Goal: Information Seeking & Learning: Learn about a topic

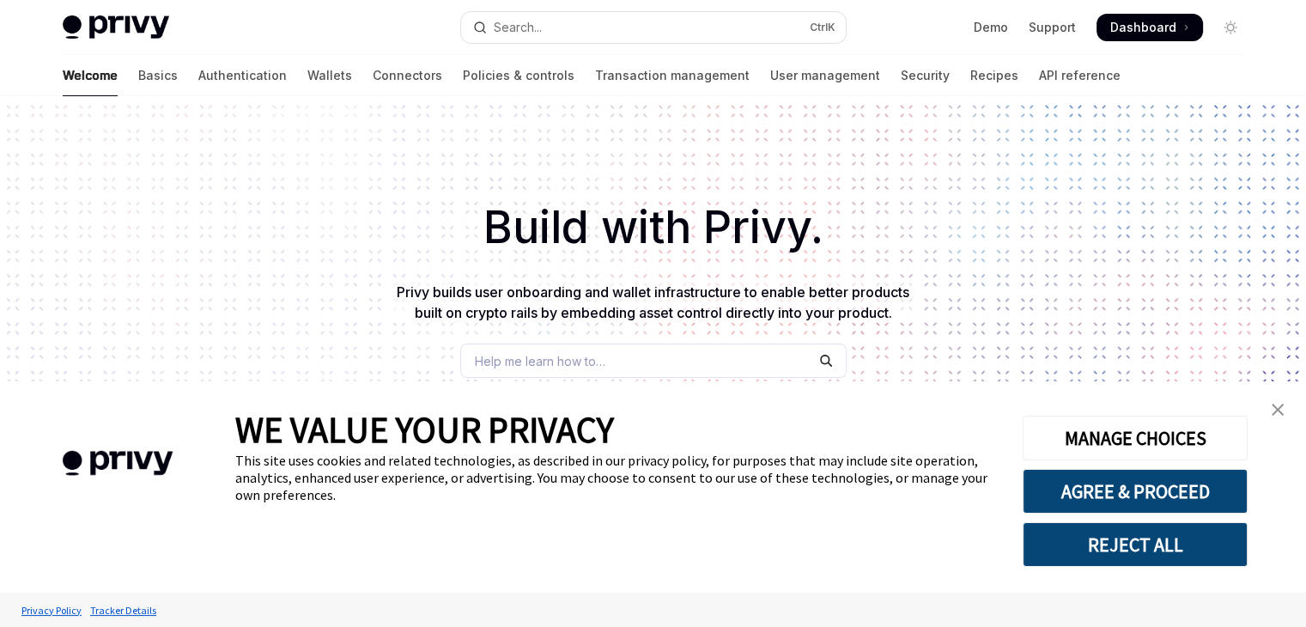
click at [584, 344] on div "Help me learn how to…" at bounding box center [653, 360] width 386 height 34
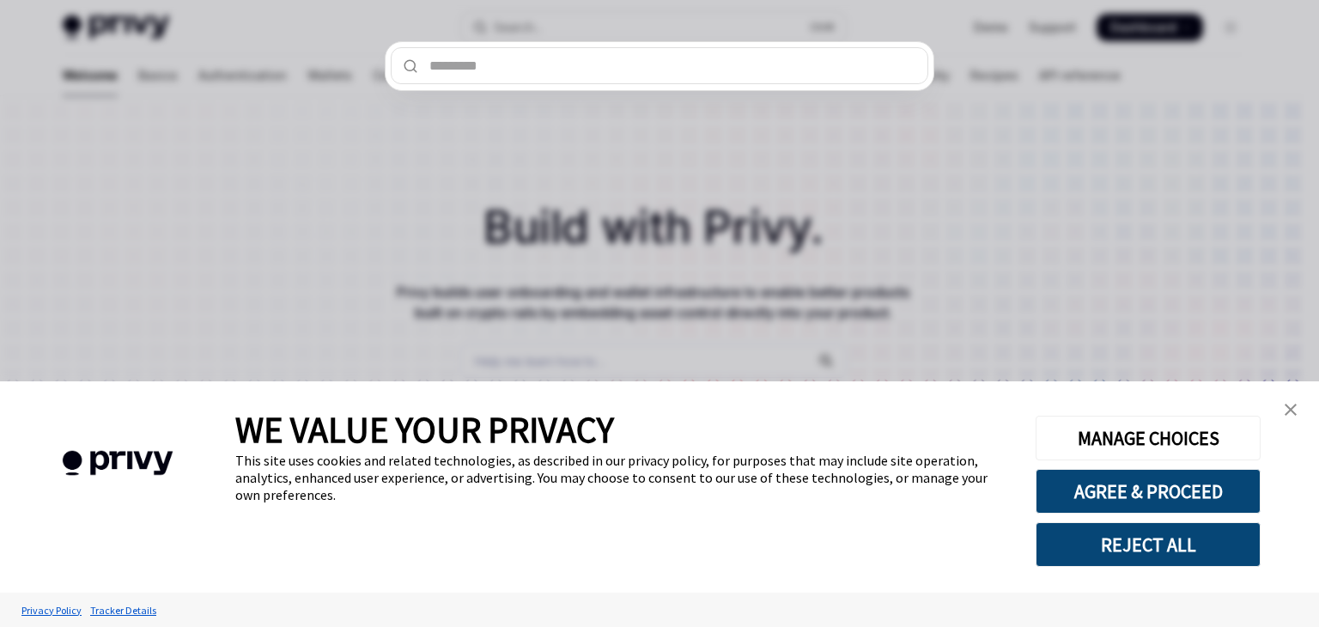
click at [586, 360] on div at bounding box center [659, 313] width 1319 height 627
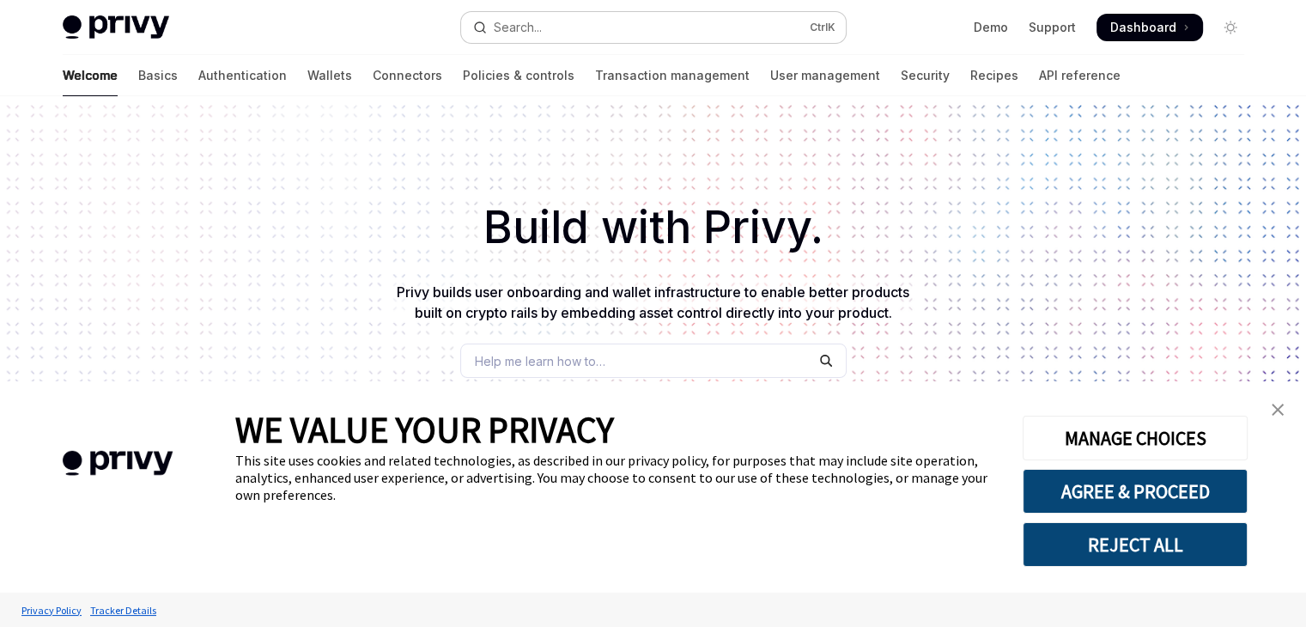
click at [535, 28] on div "Search..." at bounding box center [518, 27] width 48 height 21
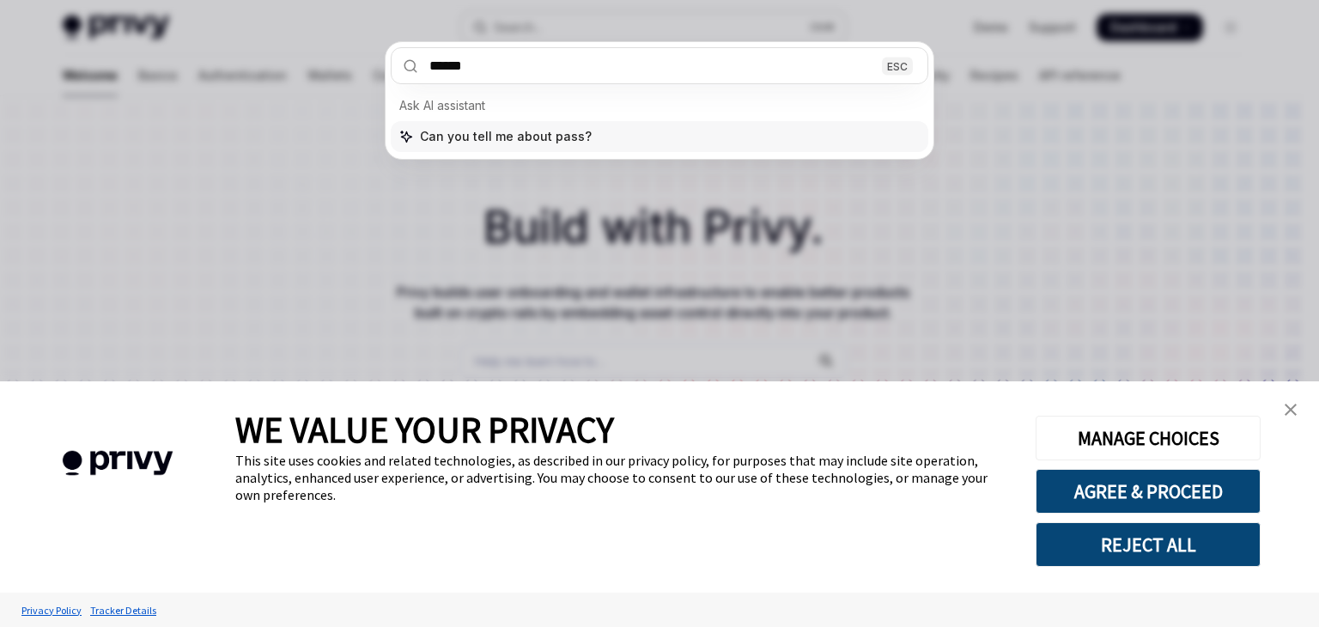
type input "*******"
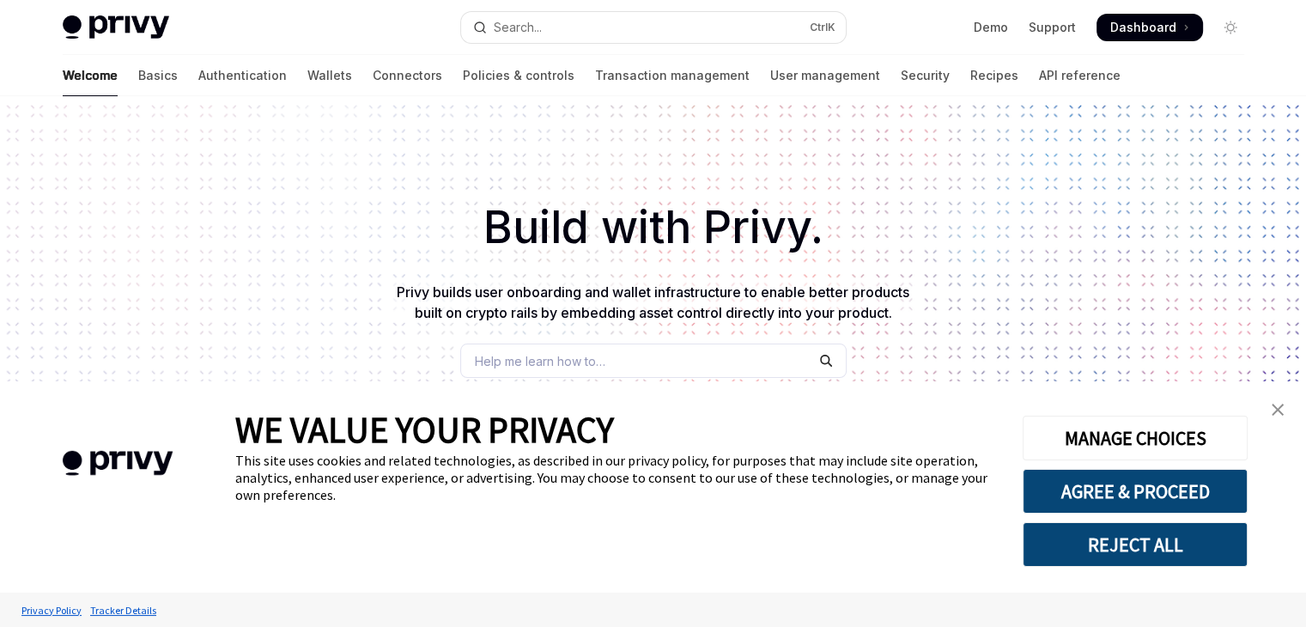
type textarea "*"
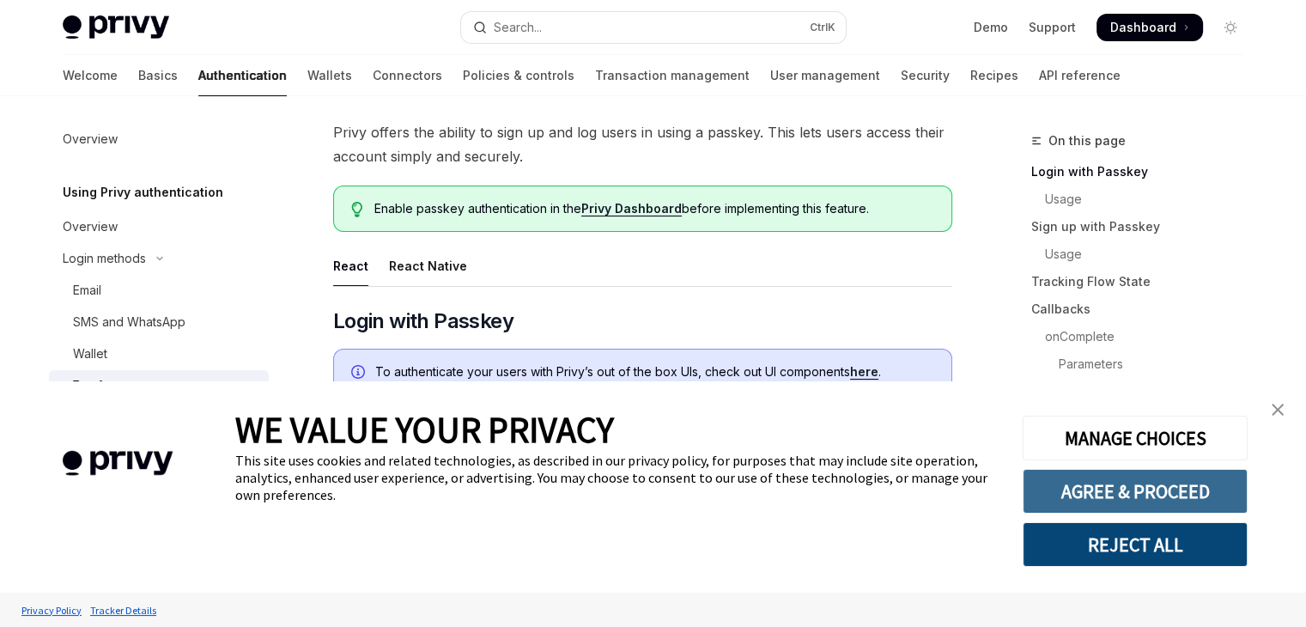
click at [1106, 501] on button "AGREE & PROCEED" at bounding box center [1134, 491] width 225 height 45
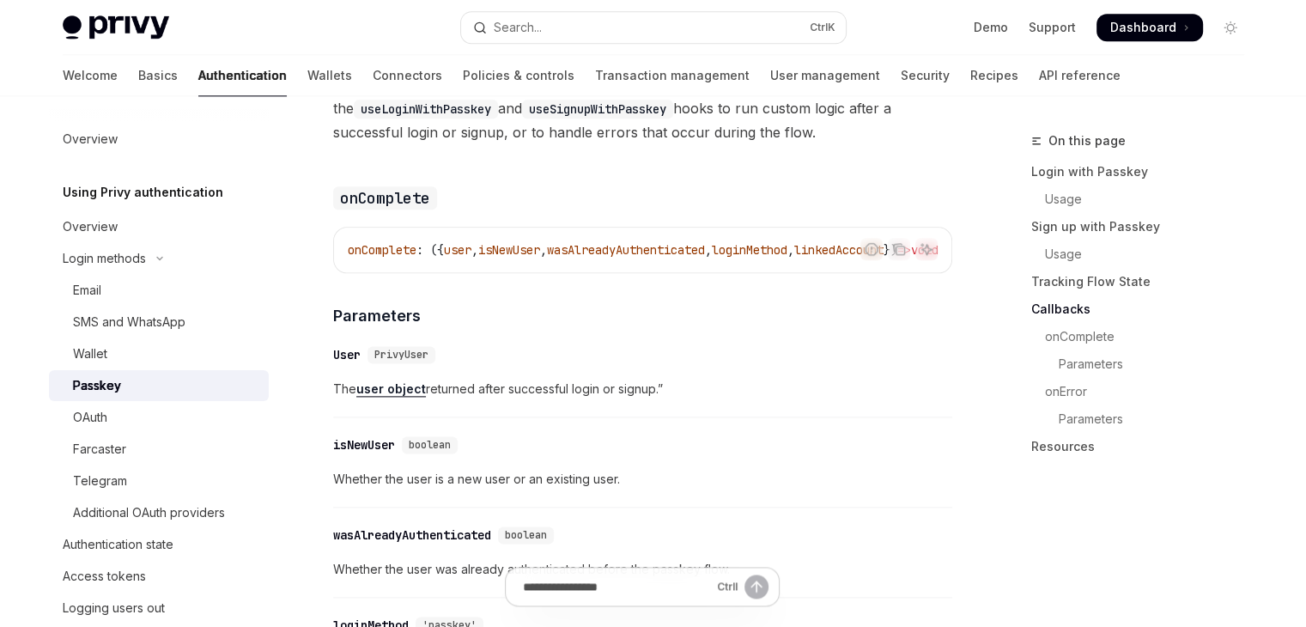
scroll to position [2146, 0]
drag, startPoint x: 824, startPoint y: 294, endPoint x: 843, endPoint y: 297, distance: 19.1
click at [843, 283] on div "Report incorrect code" at bounding box center [870, 274] width 121 height 17
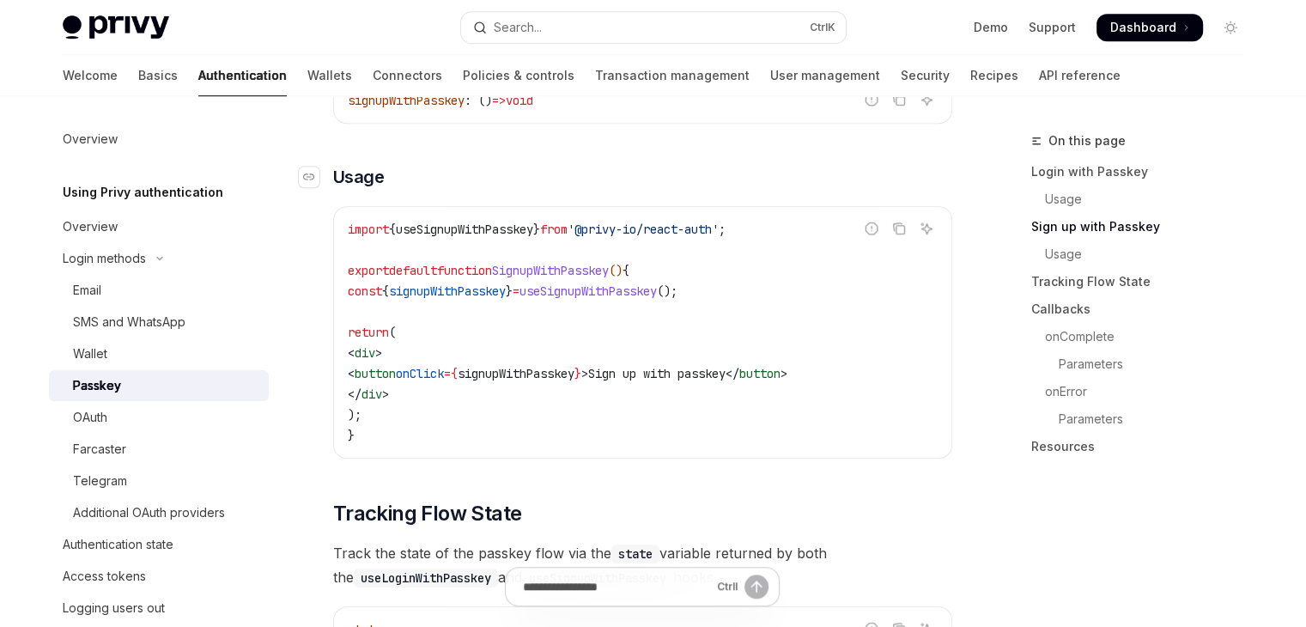
scroll to position [1116, 0]
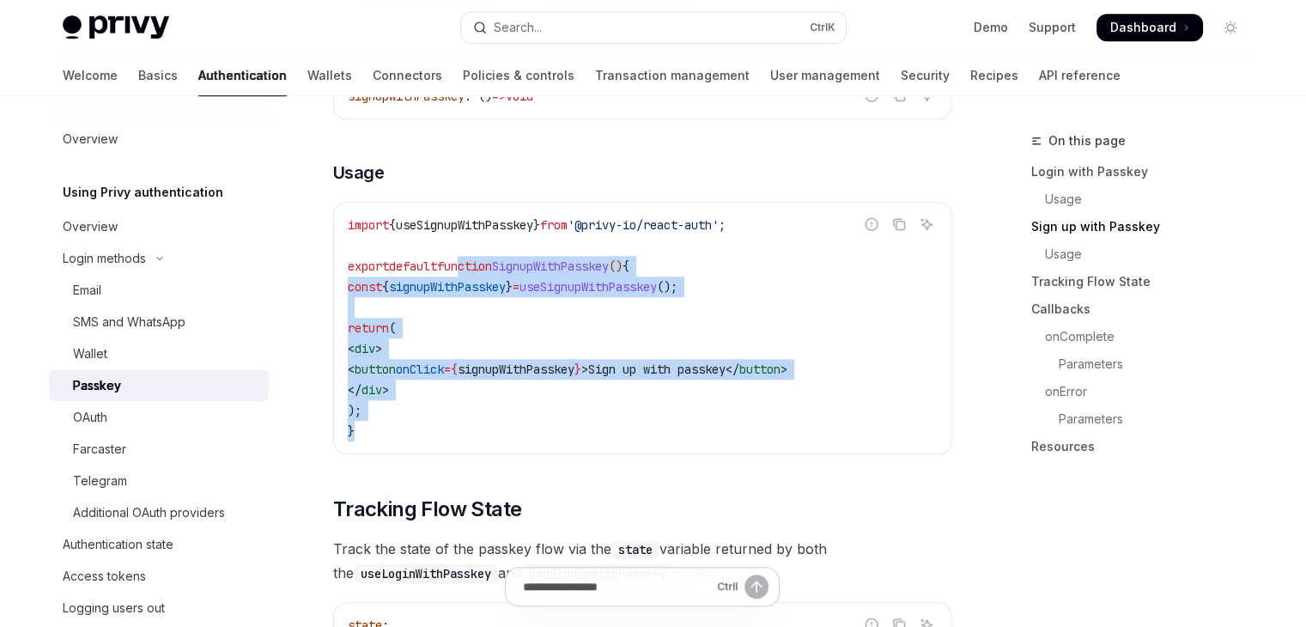
drag, startPoint x: 588, startPoint y: 458, endPoint x: 468, endPoint y: 287, distance: 209.6
click at [468, 287] on code "import { useSignupWithPasskey } from '@privy-io/react-auth' ; export default fu…" at bounding box center [643, 328] width 590 height 227
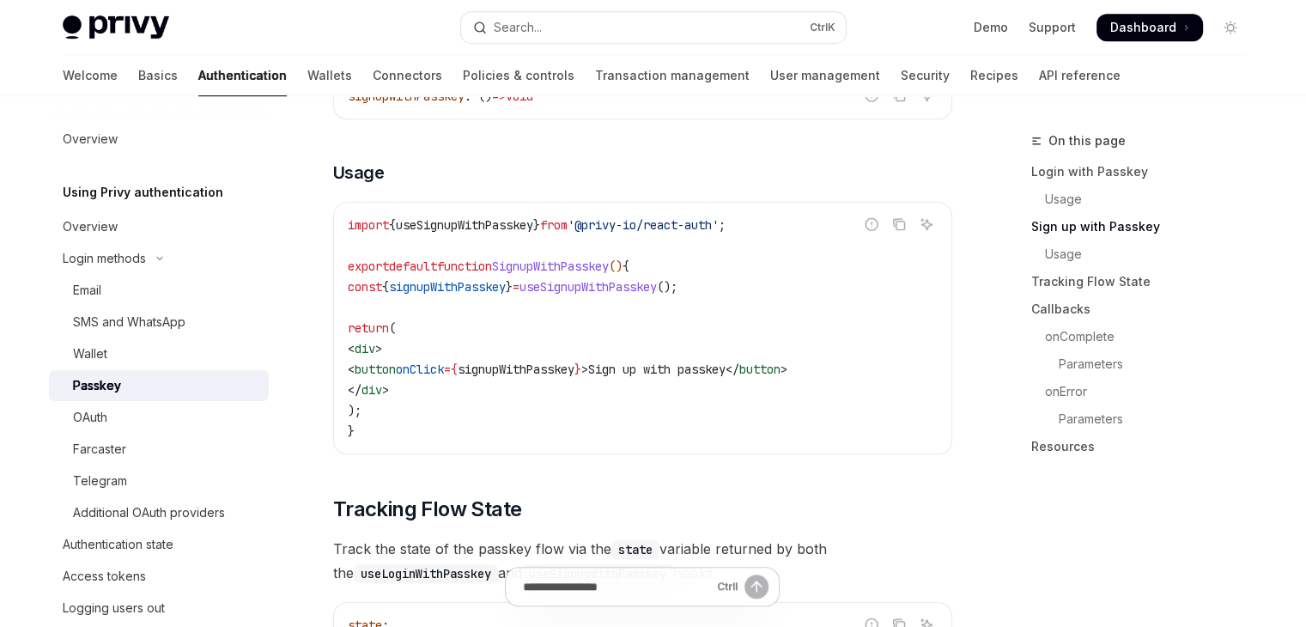
click at [456, 233] on span "useSignupWithPasskey" at bounding box center [464, 224] width 137 height 15
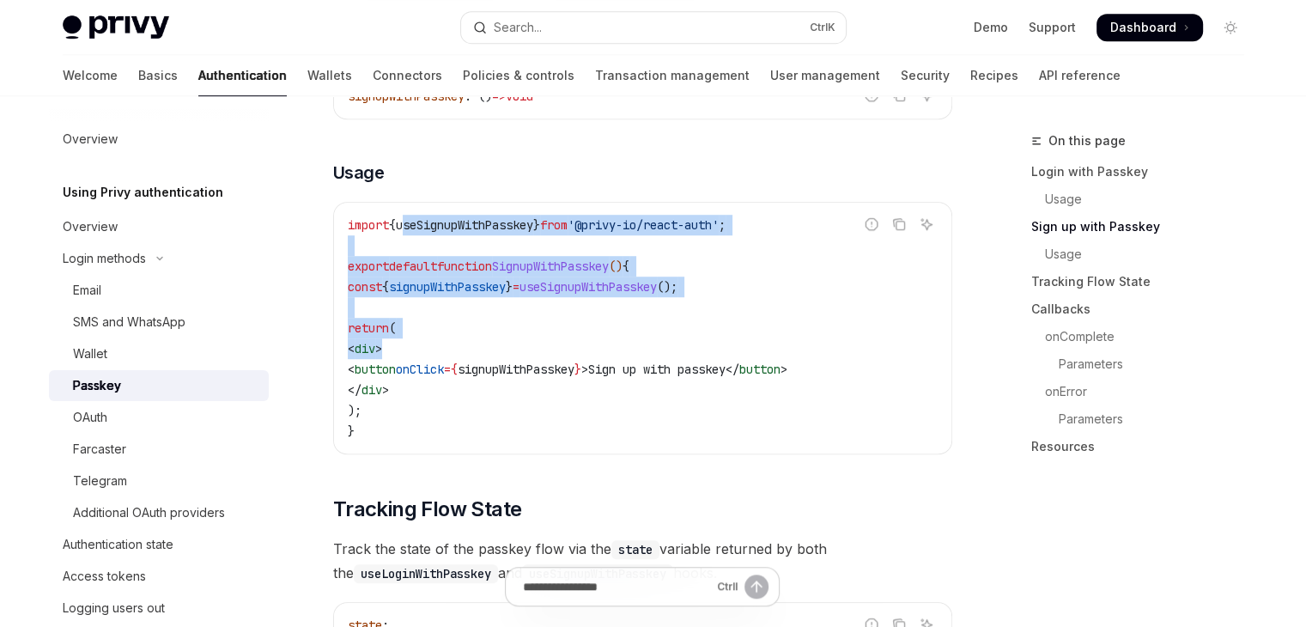
drag, startPoint x: 482, startPoint y: 288, endPoint x: 524, endPoint y: 398, distance: 117.7
click at [524, 380] on code "import { useSignupWithPasskey } from '@privy-io/react-auth' ; export default fu…" at bounding box center [643, 328] width 590 height 227
click at [523, 398] on code "import { useSignupWithPasskey } from '@privy-io/react-auth' ; export default fu…" at bounding box center [643, 328] width 590 height 227
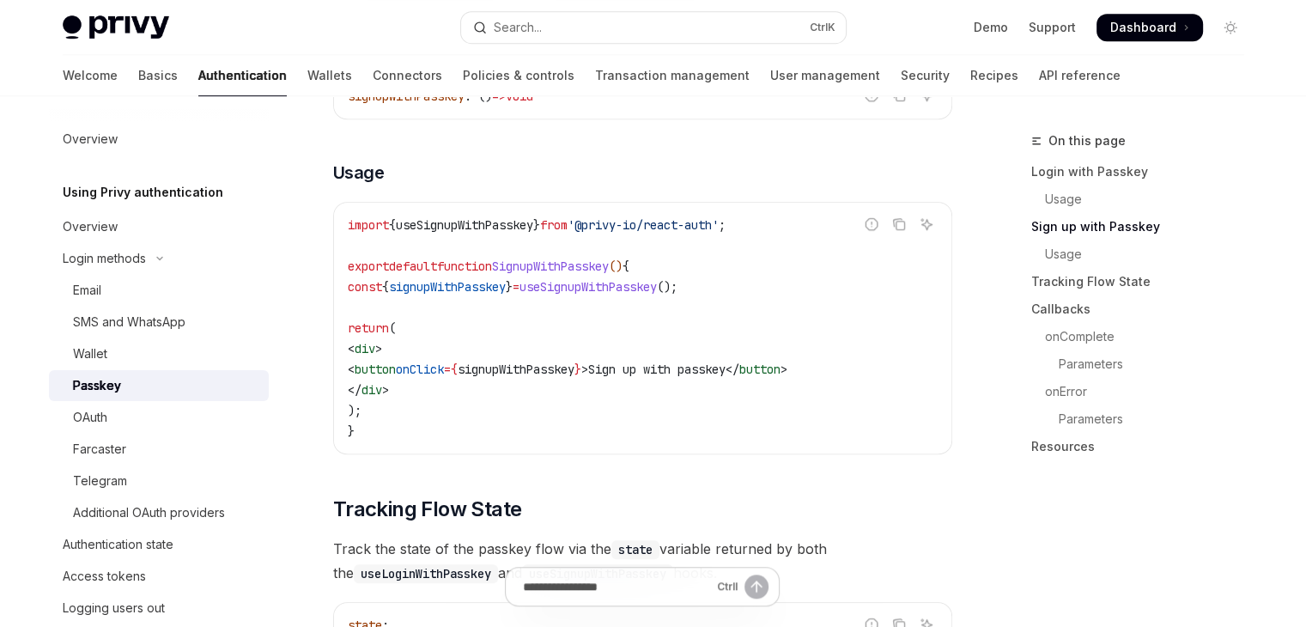
click at [519, 413] on code "import { useSignupWithPasskey } from '@privy-io/react-auth' ; export default fu…" at bounding box center [643, 328] width 590 height 227
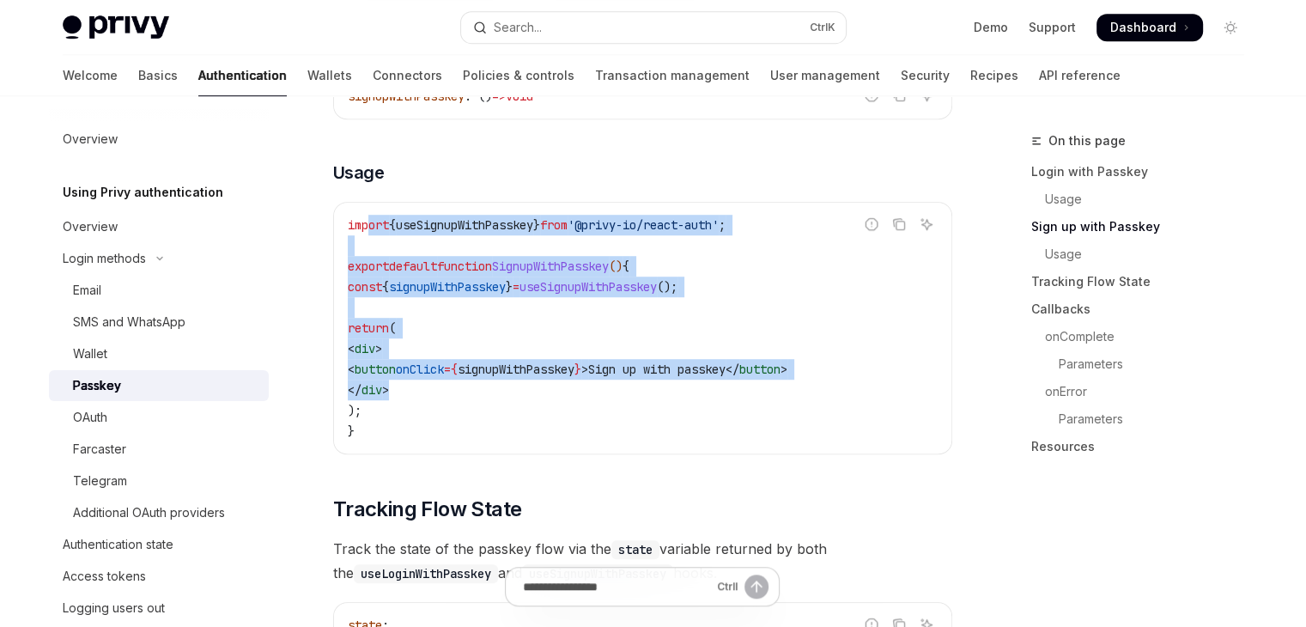
drag, startPoint x: 476, startPoint y: 414, endPoint x: 367, endPoint y: 245, distance: 200.8
click at [367, 245] on code "import { useSignupWithPasskey } from '@privy-io/react-auth' ; export default fu…" at bounding box center [643, 328] width 590 height 227
click at [402, 274] on span "default" at bounding box center [413, 265] width 48 height 15
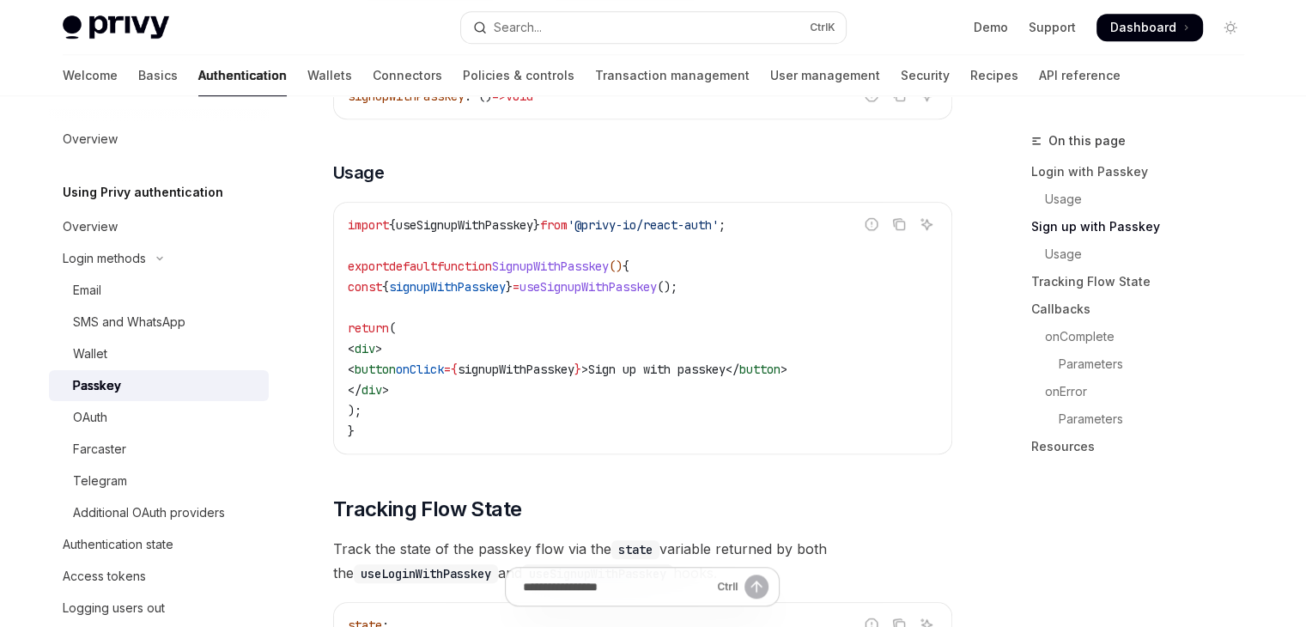
click at [396, 377] on span "button" at bounding box center [375, 368] width 41 height 15
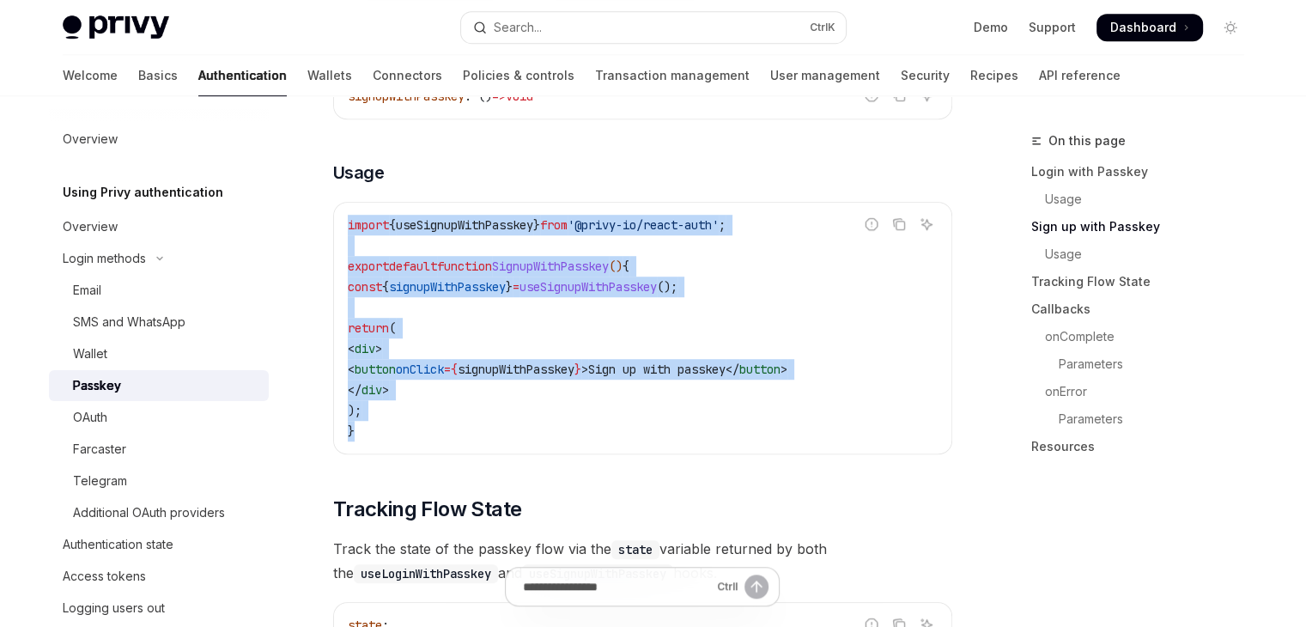
drag, startPoint x: 378, startPoint y: 446, endPoint x: 341, endPoint y: 247, distance: 202.6
click at [341, 247] on div "import { useSignupWithPasskey } from '@privy-io/react-auth' ; export default fu…" at bounding box center [642, 328] width 617 height 251
click at [446, 294] on span "signupWithPasskey" at bounding box center [447, 286] width 117 height 15
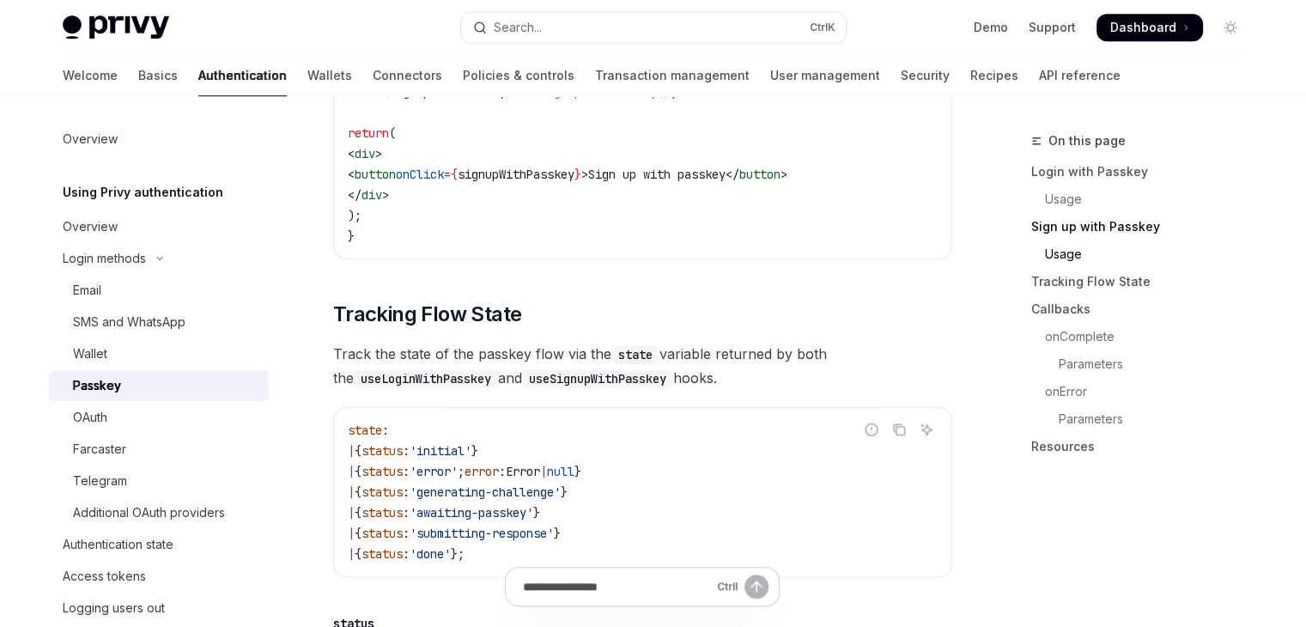
scroll to position [1288, 0]
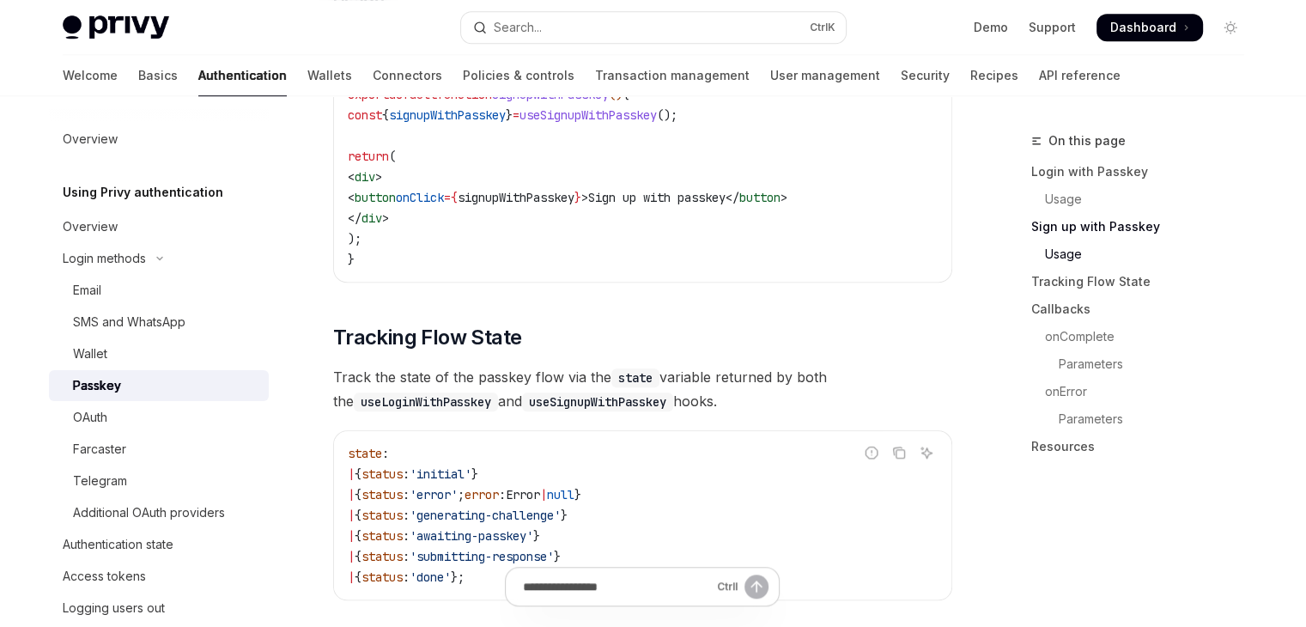
drag, startPoint x: 455, startPoint y: 258, endPoint x: 395, endPoint y: 147, distance: 126.8
click at [395, 147] on code "import { useSignupWithPasskey } from '@privy-io/react-auth' ; export default fu…" at bounding box center [643, 156] width 590 height 227
click at [426, 179] on code "import { useSignupWithPasskey } from '@privy-io/react-auth' ; export default fu…" at bounding box center [643, 156] width 590 height 227
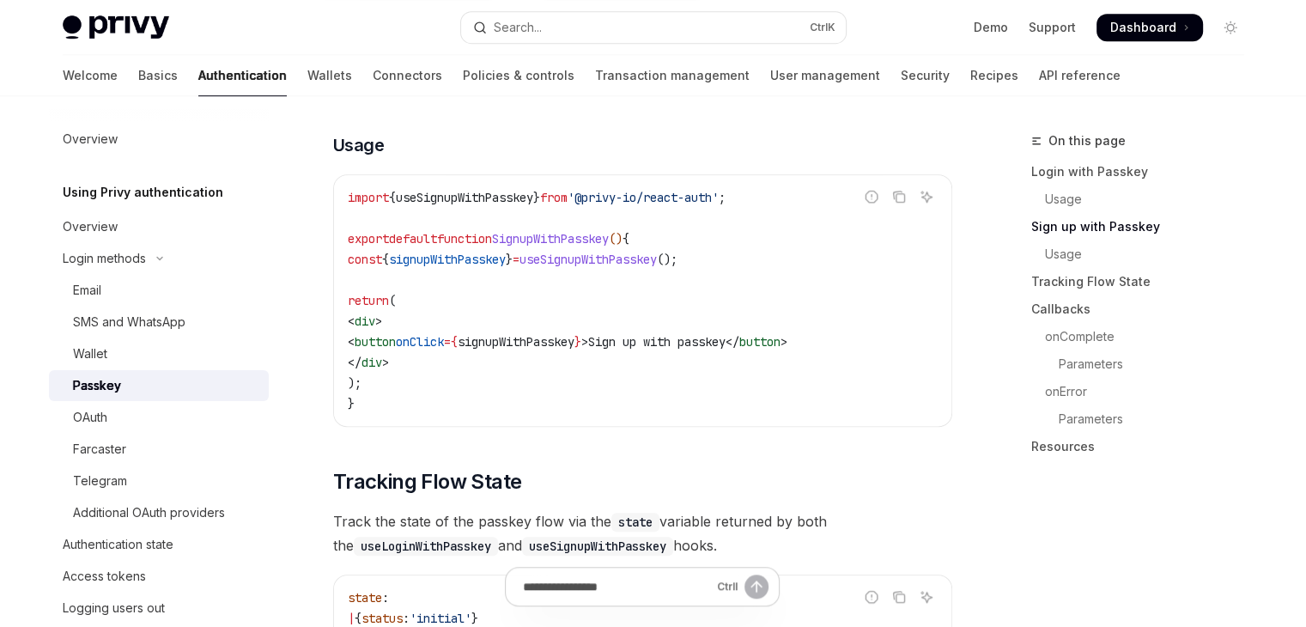
scroll to position [1116, 0]
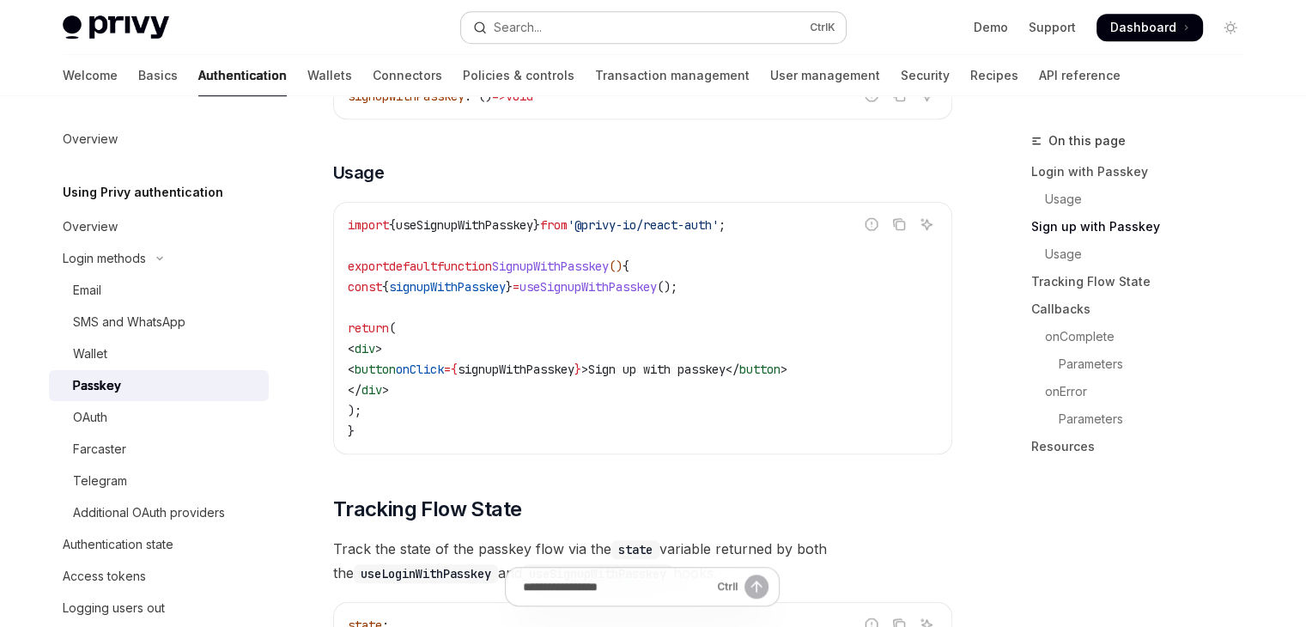
click at [570, 41] on button "Search... Ctrl K" at bounding box center [653, 27] width 385 height 31
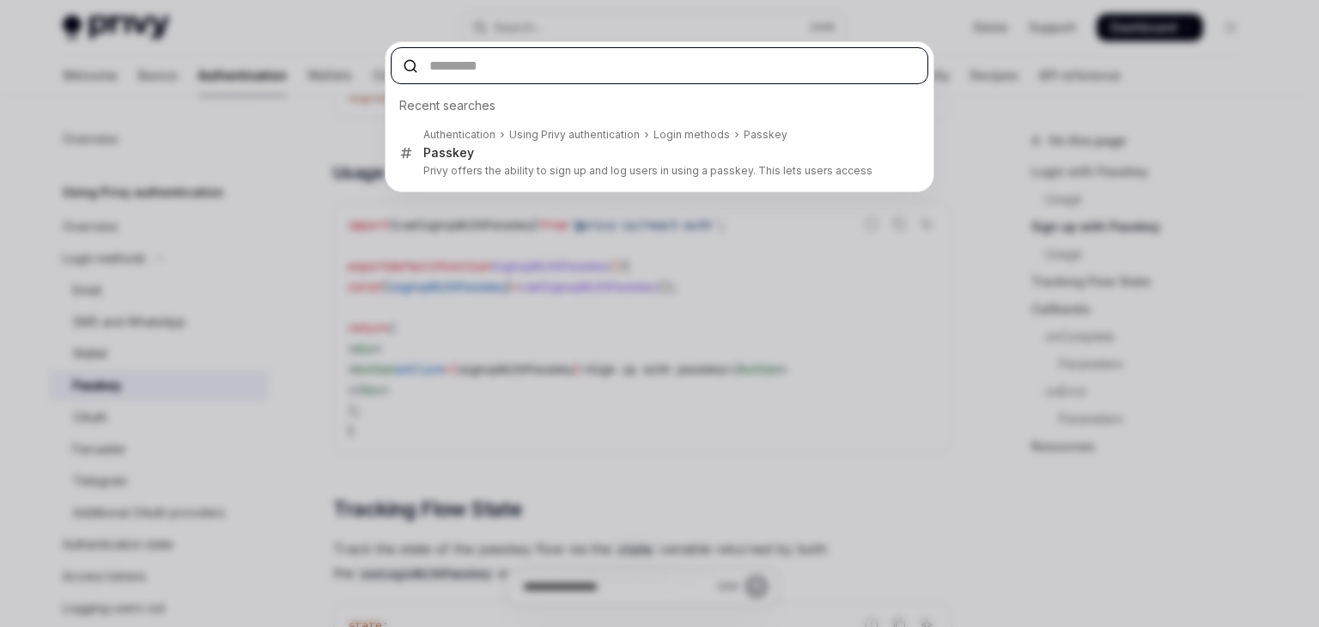
click at [655, 186] on div "Recent searches Authentication Using Privy authentication Login methods Passkey…" at bounding box center [659, 140] width 537 height 101
click at [689, 276] on div "Recent searches Authentication Using Privy authentication Login methods Passkey…" at bounding box center [659, 313] width 1319 height 627
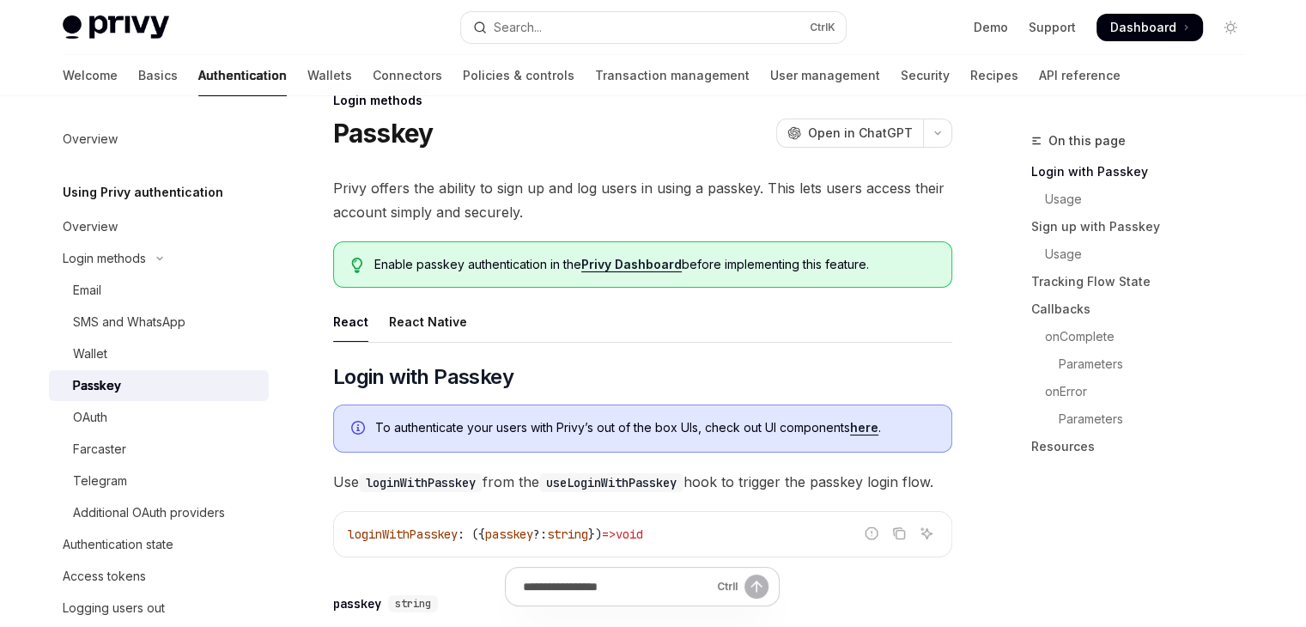
scroll to position [41, 0]
click at [666, 264] on link "Privy Dashboard" at bounding box center [631, 263] width 100 height 15
